Goal: Task Accomplishment & Management: Manage account settings

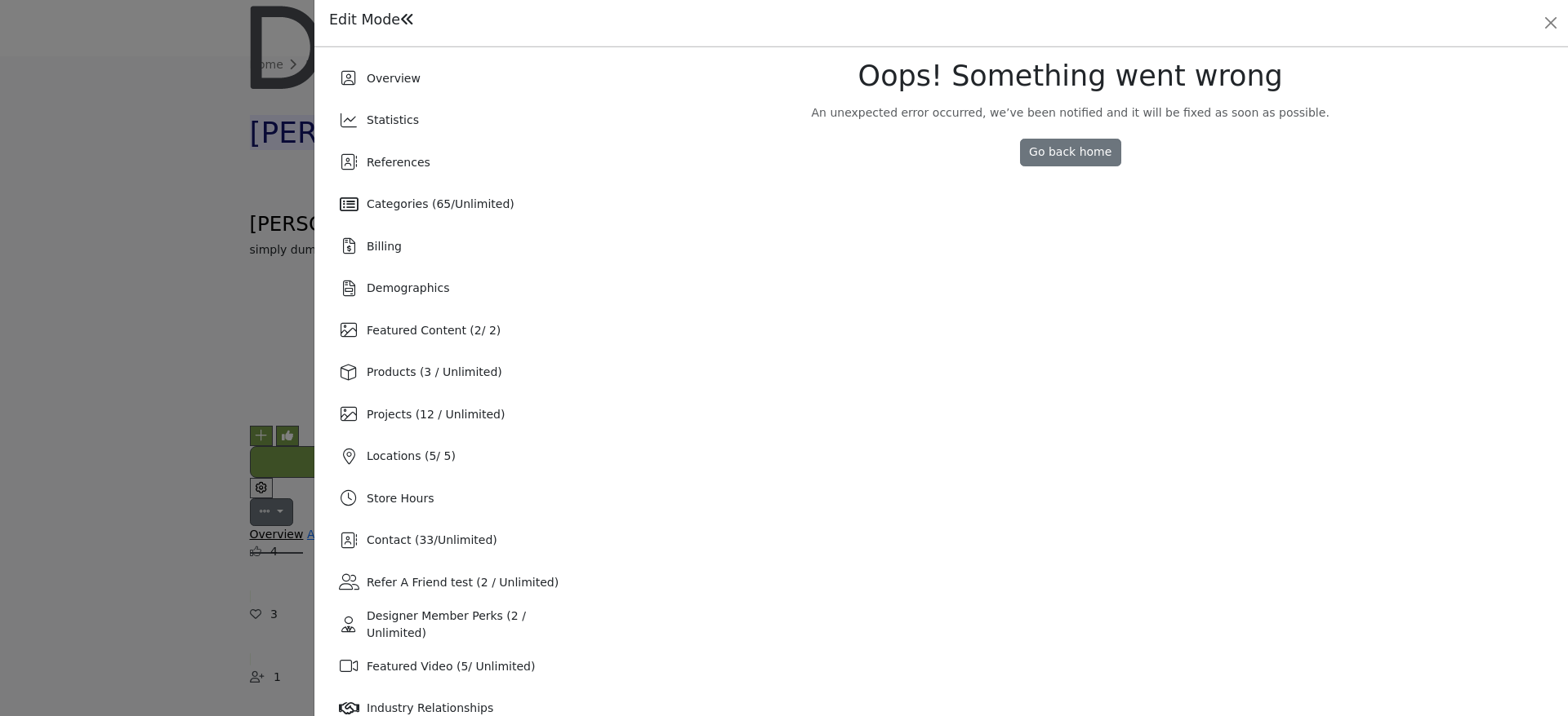
click at [448, 171] on div "References" at bounding box center [448, 162] width 246 height 40
click at [480, 166] on div "References" at bounding box center [448, 162] width 246 height 40
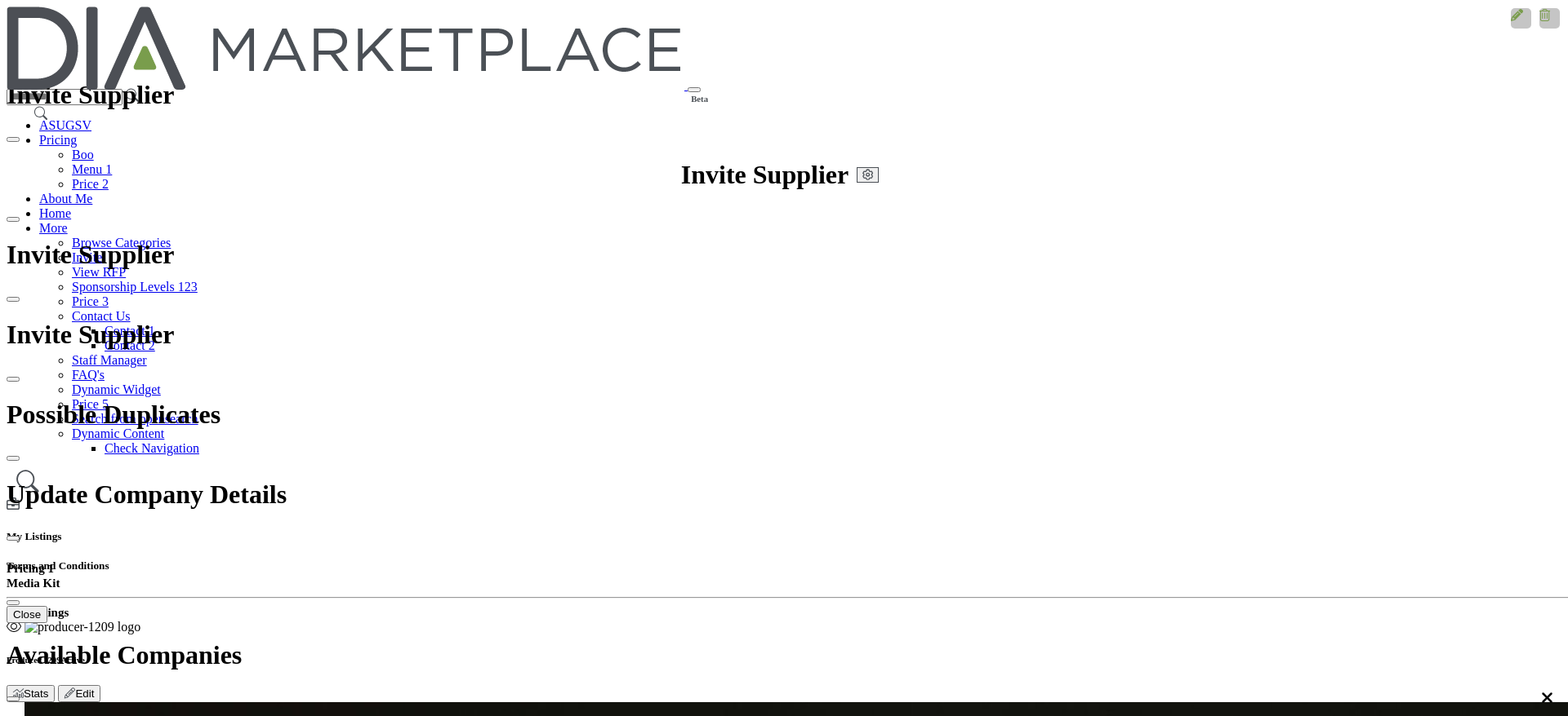
drag, startPoint x: 718, startPoint y: 122, endPoint x: 593, endPoint y: 128, distance: 125.1
copy h2 "Available Contacts"
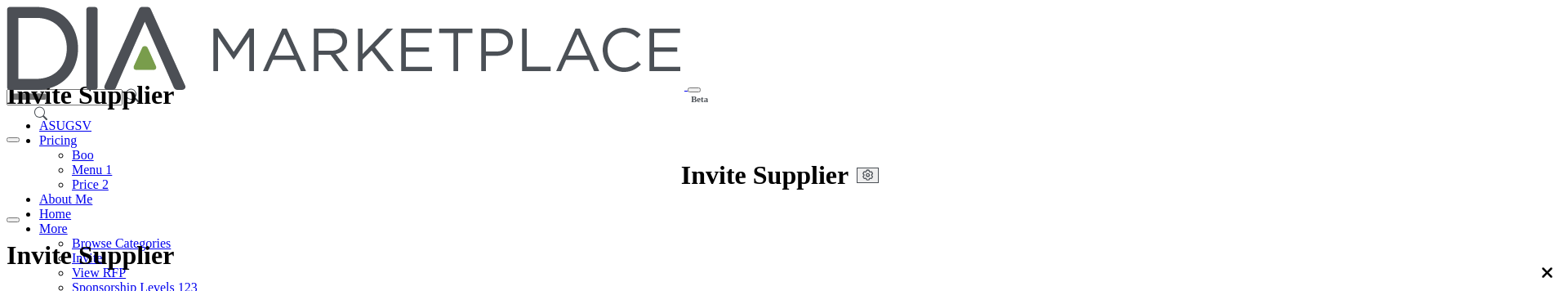
type input "*"
type input "**********"
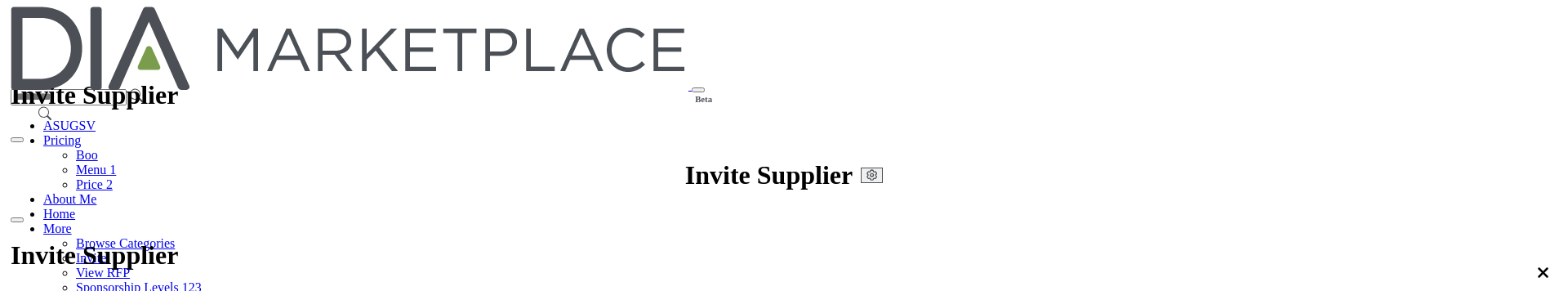
scroll to position [0, 0]
